Goal: Task Accomplishment & Management: Use online tool/utility

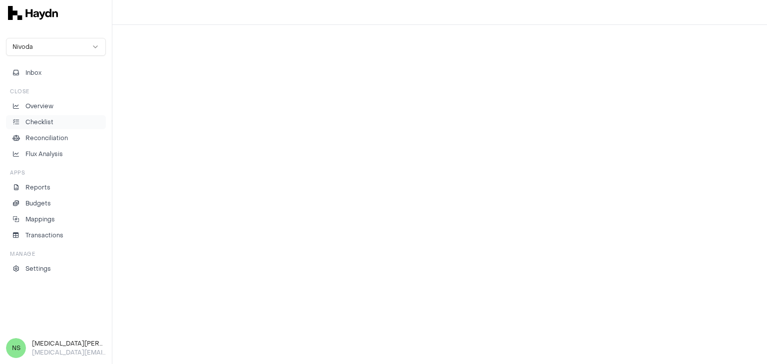
click at [69, 122] on li "Checklist" at bounding box center [55, 122] width 91 height 9
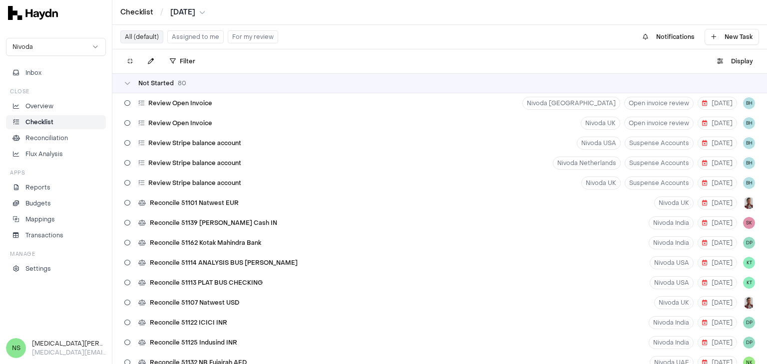
click at [202, 36] on button "Assigned to me" at bounding box center [195, 36] width 56 height 13
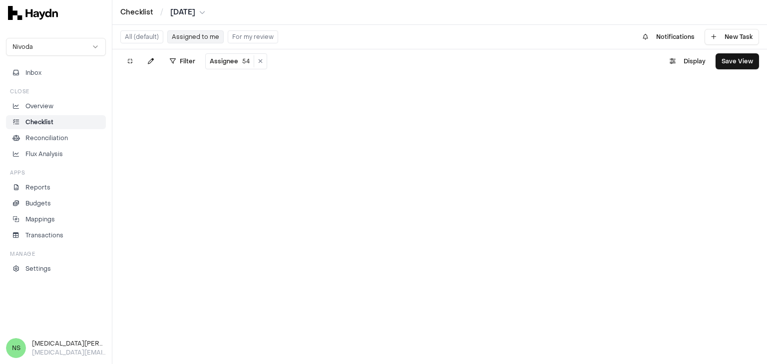
drag, startPoint x: 202, startPoint y: 36, endPoint x: 229, endPoint y: 61, distance: 37.1
click at [202, 36] on button "Assigned to me" at bounding box center [195, 36] width 56 height 13
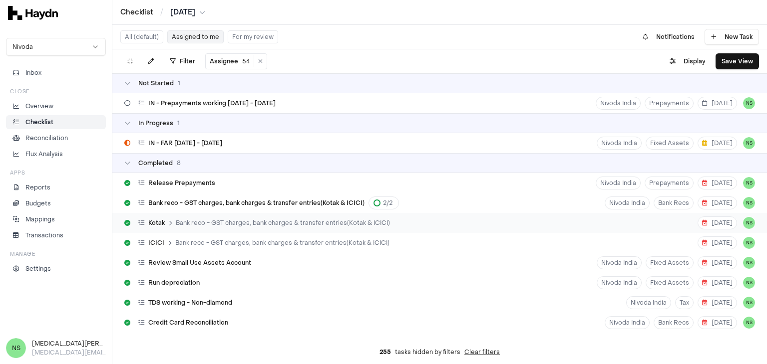
click at [501, 221] on div "Kotak Bank reco - GST charges, bank charges & transfer entries(Kotak & ICICI) […" at bounding box center [439, 223] width 654 height 20
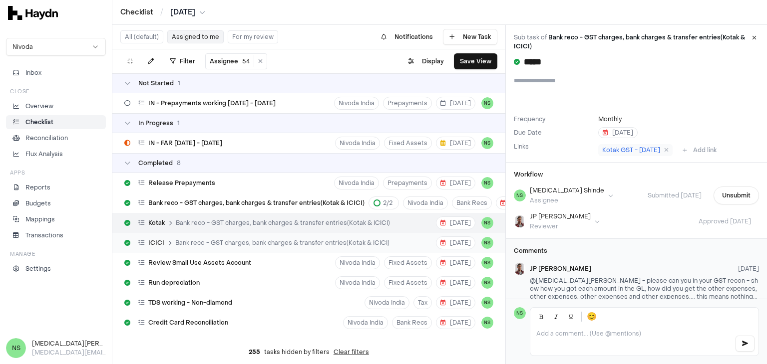
click at [337, 239] on span "Bank reco - GST charges, bank charges & transfer entries(Kotak & ICICI)" at bounding box center [282, 243] width 214 height 8
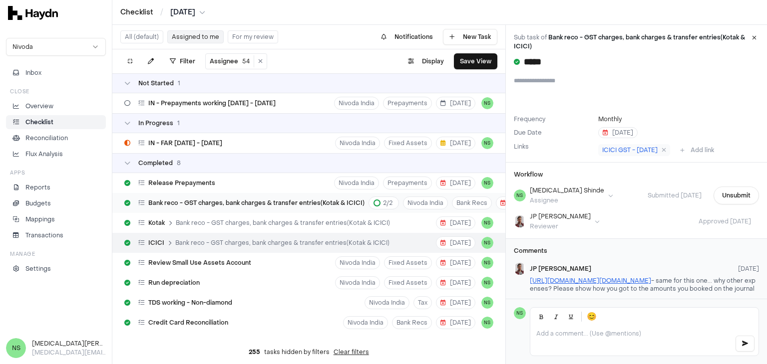
click at [343, 205] on span "Bank reco - GST charges, bank charges & transfer entries(Kotak & ICICI)" at bounding box center [256, 203] width 216 height 8
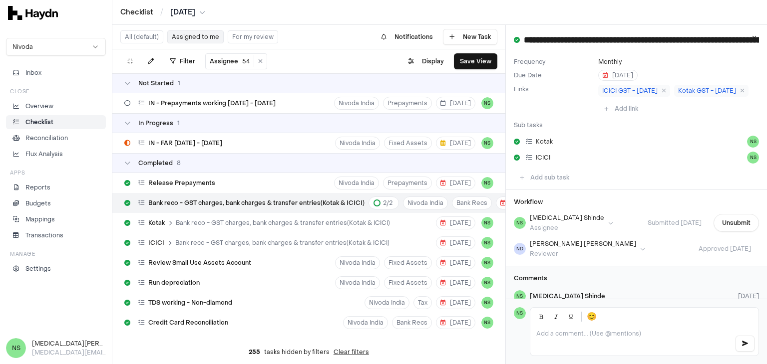
scroll to position [168, 0]
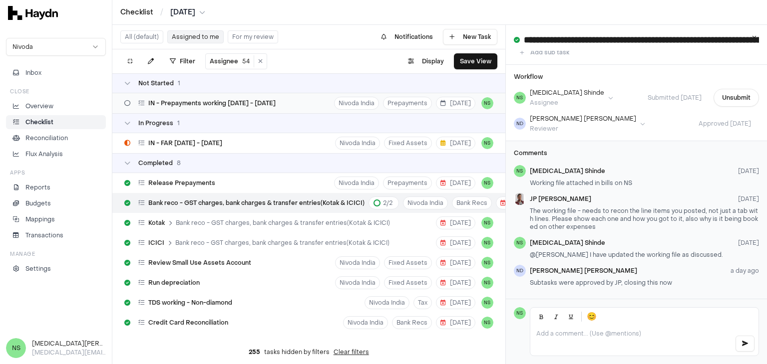
click at [260, 106] on span "IN - Prepayments working [DATE] - [DATE]" at bounding box center [211, 103] width 127 height 8
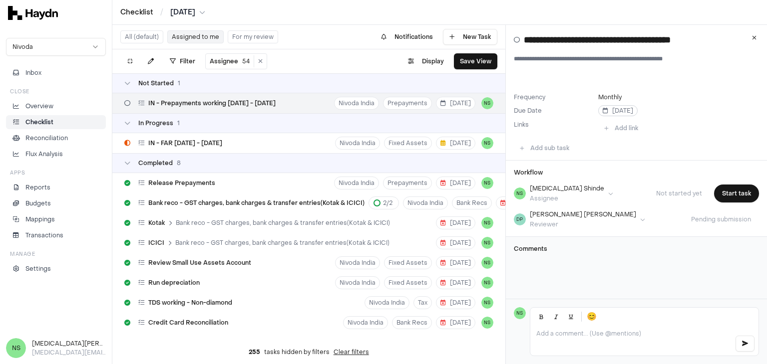
click at [611, 110] on span "[DATE]" at bounding box center [617, 111] width 30 height 8
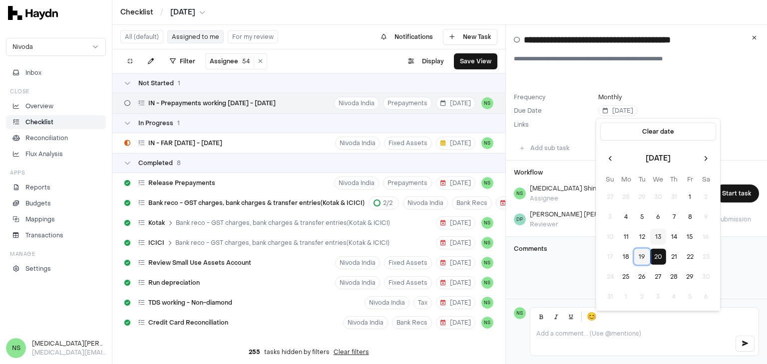
click at [642, 256] on button "19" at bounding box center [642, 257] width 16 height 16
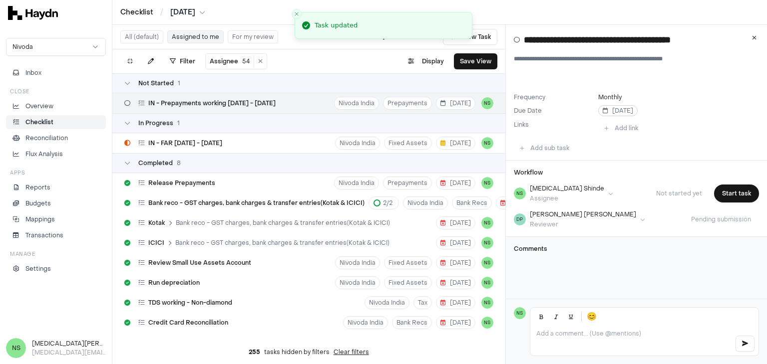
click at [612, 110] on span "[DATE]" at bounding box center [617, 111] width 30 height 8
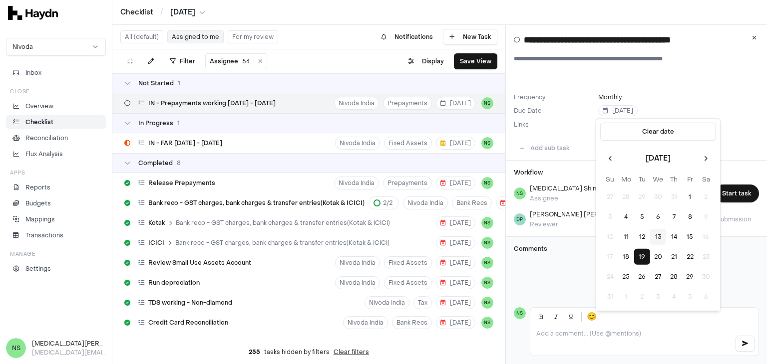
click at [583, 274] on div "**********" at bounding box center [636, 162] width 261 height 275
